Goal: Navigation & Orientation: Find specific page/section

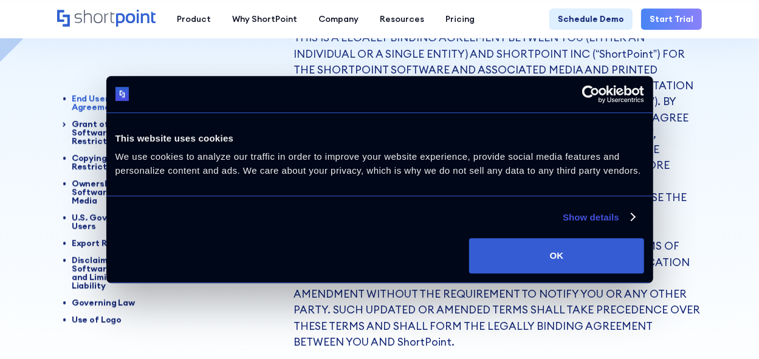
scroll to position [219, 0]
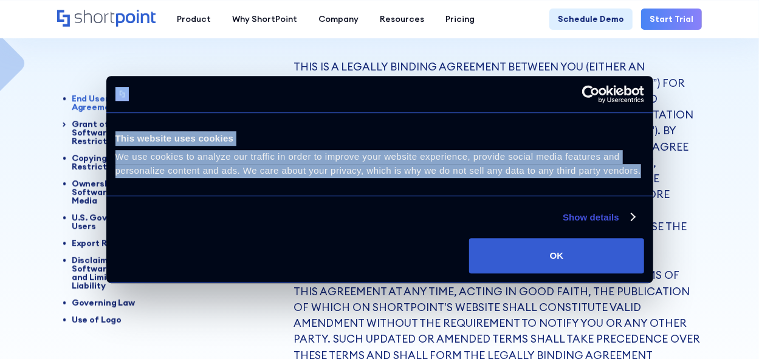
drag, startPoint x: 469, startPoint y: 86, endPoint x: 27, endPoint y: 106, distance: 442.9
click at [372, 182] on div "Consent Details [#IABV2SETTINGS#] About This website uses cookies We use cookie…" at bounding box center [379, 180] width 547 height 208
click at [600, 218] on link "Show details" at bounding box center [599, 217] width 72 height 15
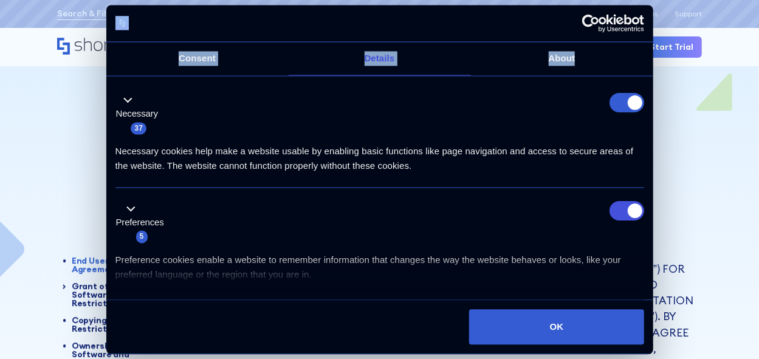
scroll to position [0, 0]
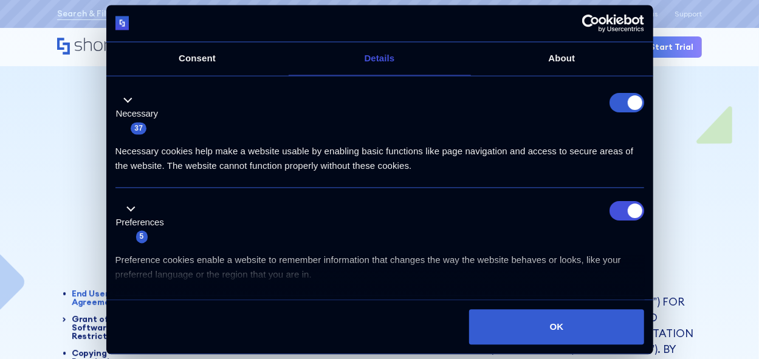
click at [617, 105] on form at bounding box center [627, 102] width 35 height 19
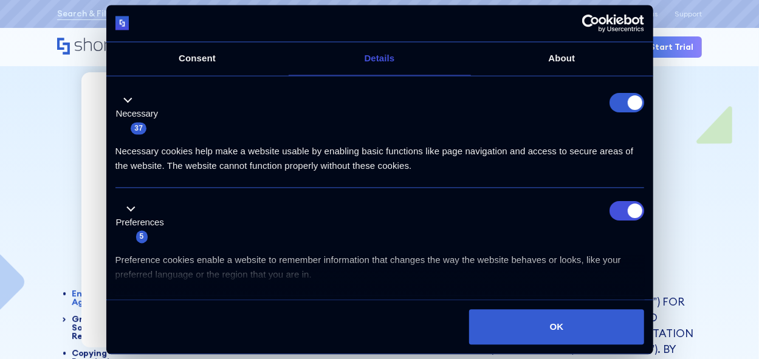
click at [194, 57] on link "Consent" at bounding box center [197, 58] width 182 height 33
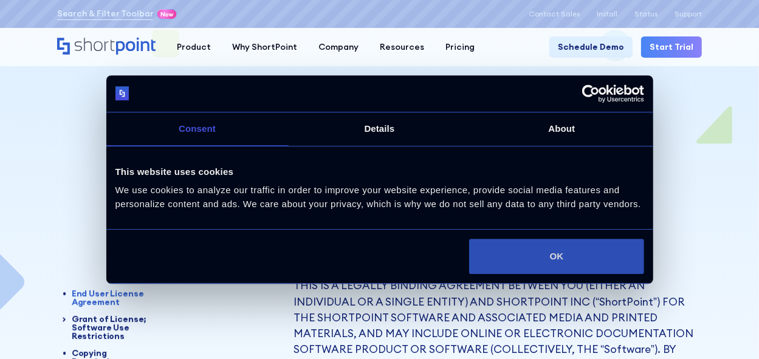
click at [557, 266] on button "OK" at bounding box center [556, 256] width 174 height 35
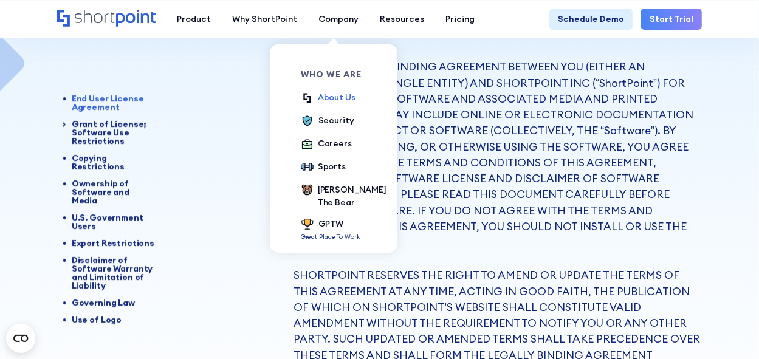
click at [335, 95] on div "About Us" at bounding box center [337, 97] width 38 height 13
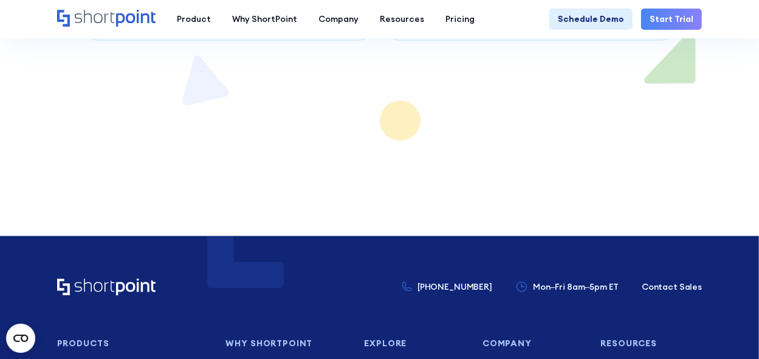
scroll to position [7792, 0]
